Goal: Transaction & Acquisition: Purchase product/service

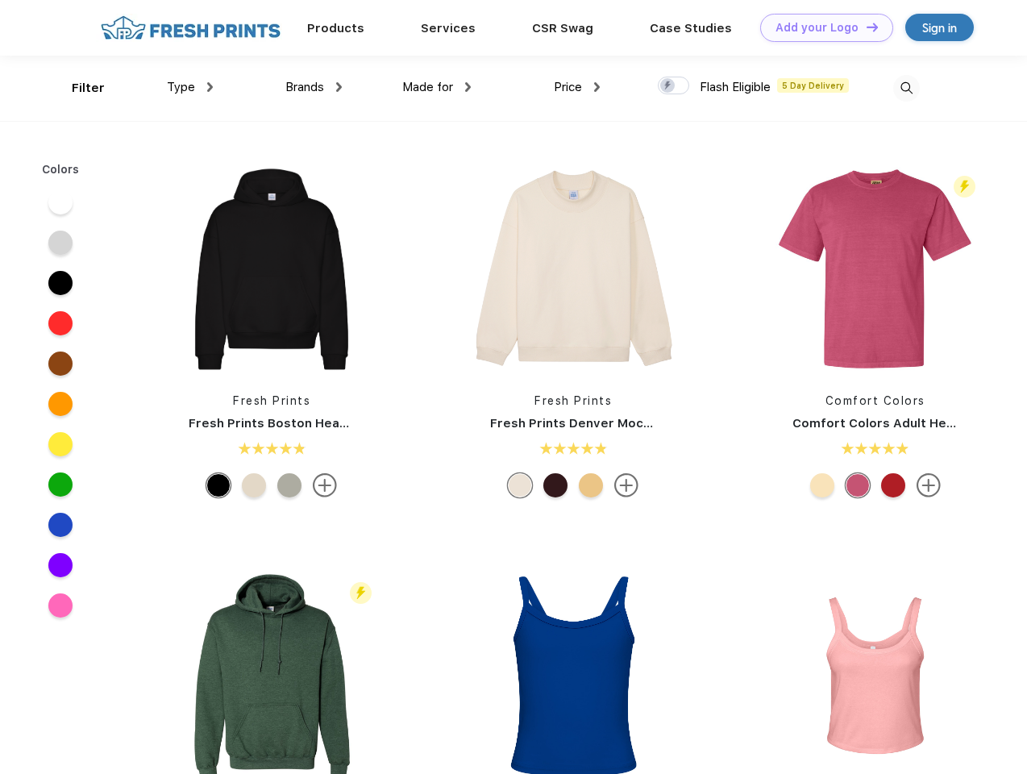
scroll to position [1, 0]
click at [821, 27] on link "Add your Logo Design Tool" at bounding box center [826, 28] width 133 height 28
click at [0, 0] on div "Design Tool" at bounding box center [0, 0] width 0 height 0
click at [865, 27] on link "Add your Logo Design Tool" at bounding box center [826, 28] width 133 height 28
click at [77, 88] on div "Filter" at bounding box center [88, 88] width 33 height 19
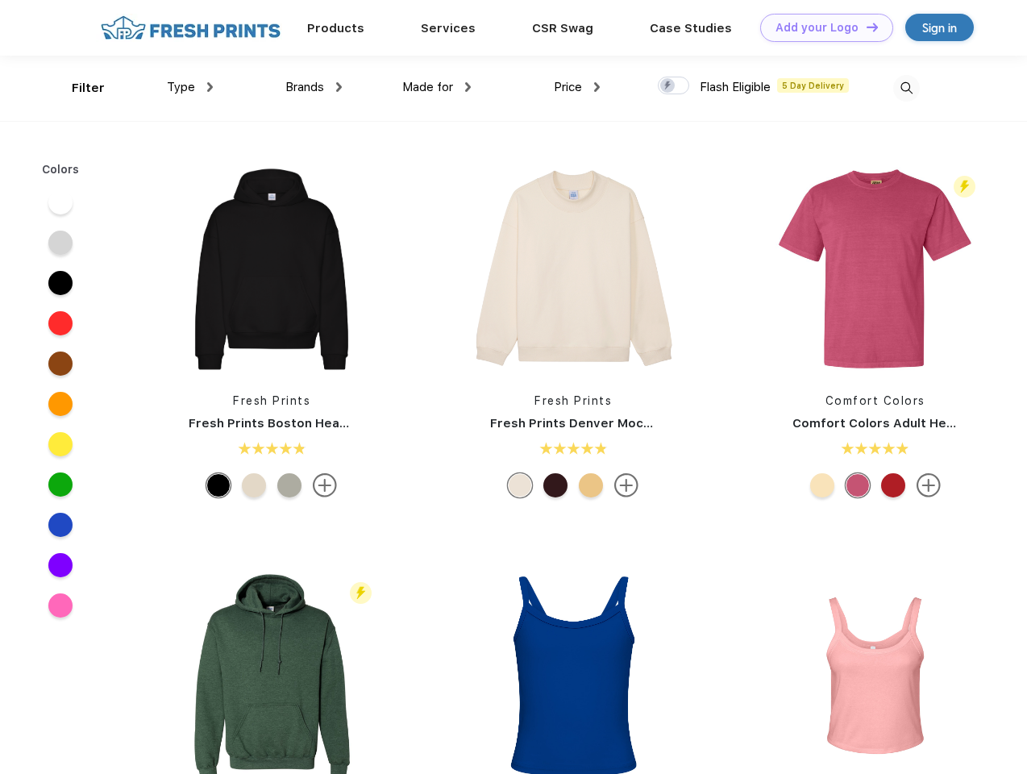
click at [190, 87] on span "Type" at bounding box center [181, 87] width 28 height 15
click at [314, 87] on span "Brands" at bounding box center [304, 87] width 39 height 15
click at [437, 87] on span "Made for" at bounding box center [427, 87] width 51 height 15
click at [577, 87] on span "Price" at bounding box center [568, 87] width 28 height 15
click at [674, 86] on div at bounding box center [673, 86] width 31 height 18
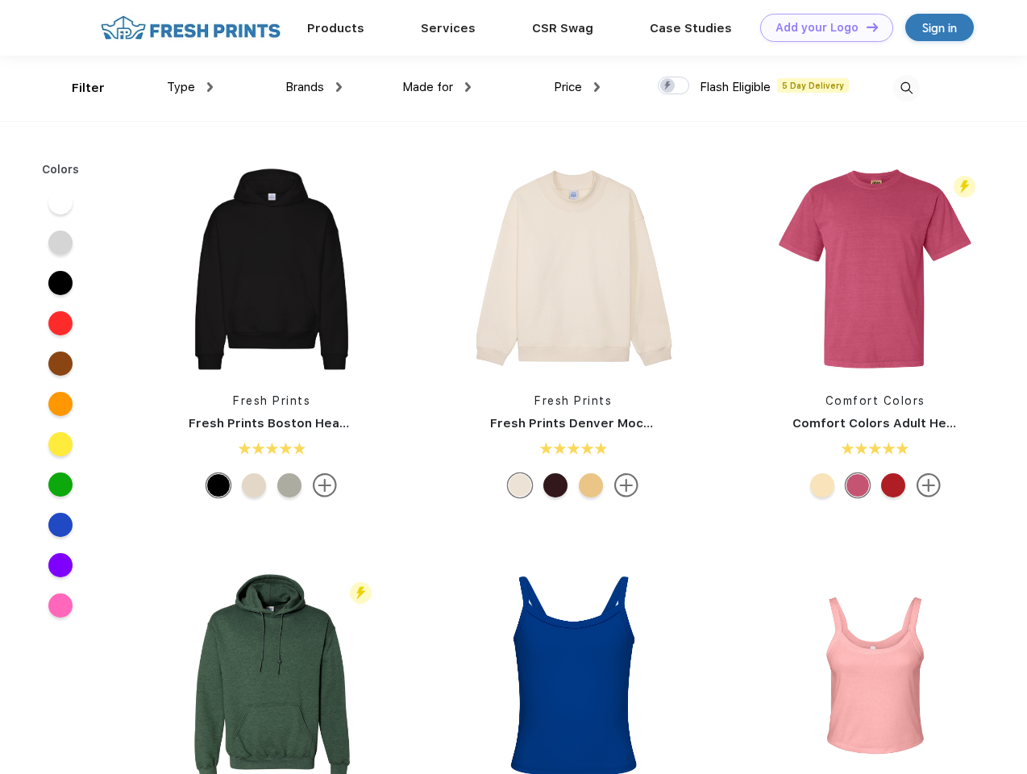
click at [668, 86] on input "checkbox" at bounding box center [663, 81] width 10 height 10
click at [906, 88] on img at bounding box center [906, 88] width 27 height 27
